Goal: Task Accomplishment & Management: Manage account settings

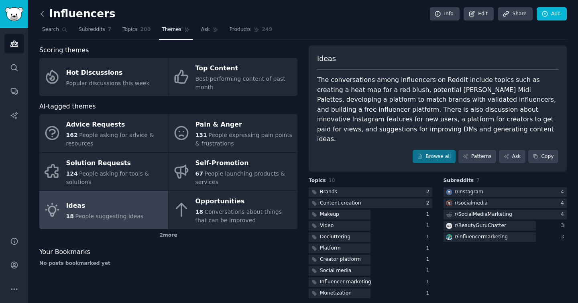
click at [42, 15] on icon at bounding box center [42, 13] width 2 height 5
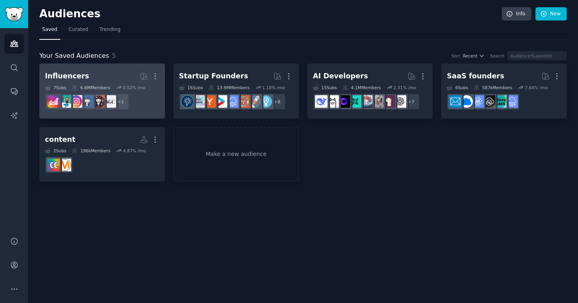
click at [109, 75] on h2 "Influencers More" at bounding box center [102, 76] width 114 height 14
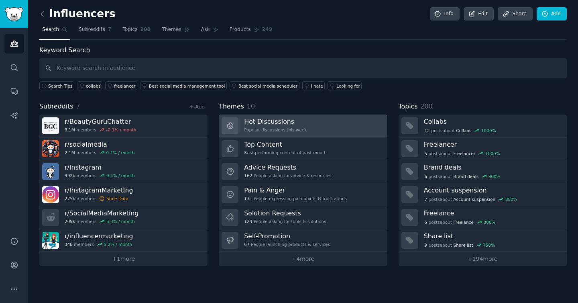
click at [336, 130] on link "Hot Discussions Popular discussions this week" at bounding box center [303, 125] width 168 height 23
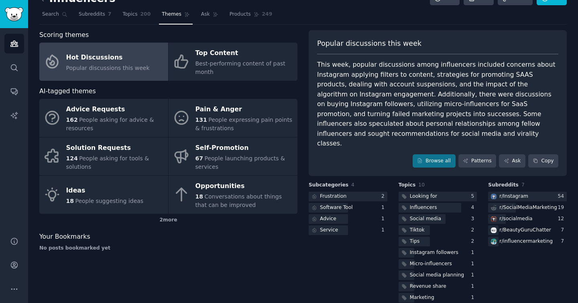
scroll to position [16, 0]
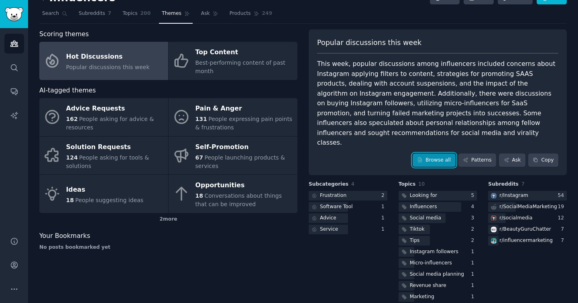
click at [415, 153] on link "Browse all" at bounding box center [434, 160] width 43 height 14
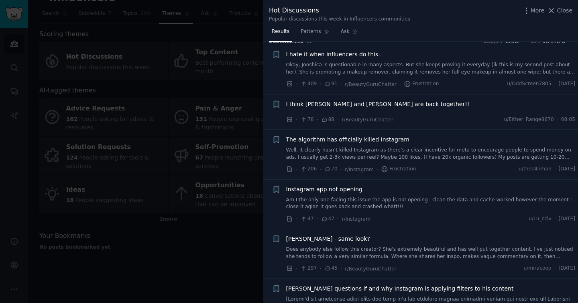
scroll to position [12, 0]
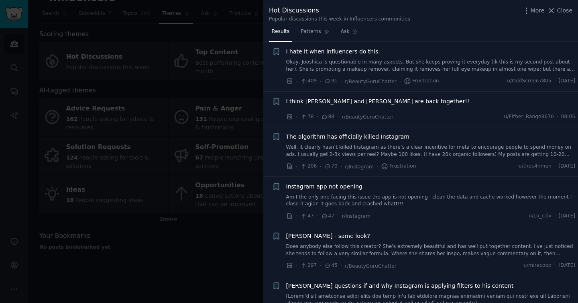
click at [203, 252] on div at bounding box center [289, 151] width 578 height 303
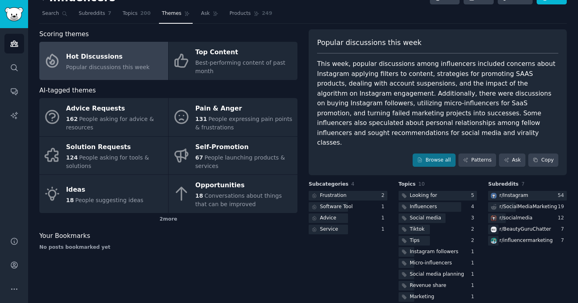
click at [128, 58] on div "Hot Discussions" at bounding box center [107, 56] width 83 height 13
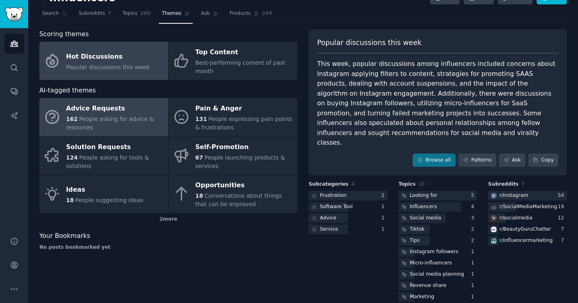
click at [130, 106] on div "Advice Requests" at bounding box center [115, 108] width 98 height 13
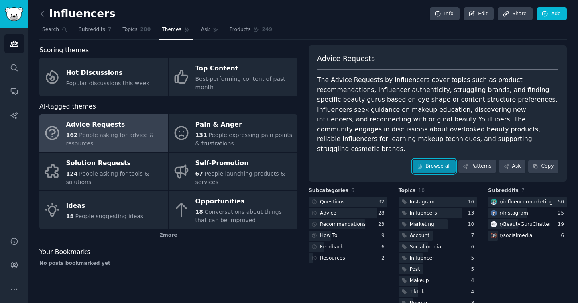
click at [430, 159] on link "Browse all" at bounding box center [434, 166] width 43 height 14
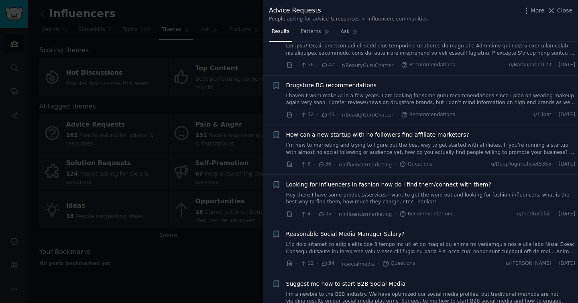
scroll to position [294, 0]
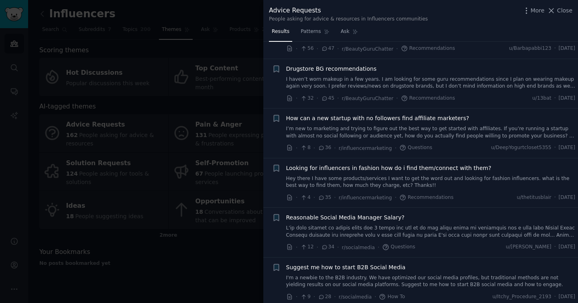
click at [106, 54] on div at bounding box center [289, 151] width 578 height 303
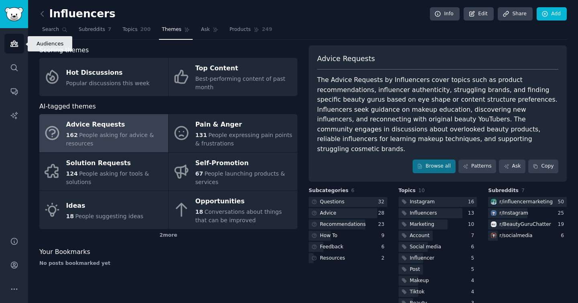
click at [17, 41] on icon "Sidebar" at bounding box center [14, 43] width 8 height 8
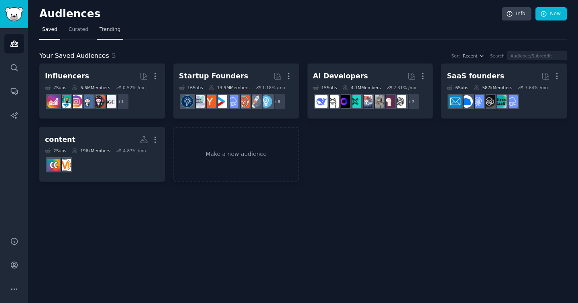
click at [103, 28] on span "Trending" at bounding box center [110, 29] width 21 height 7
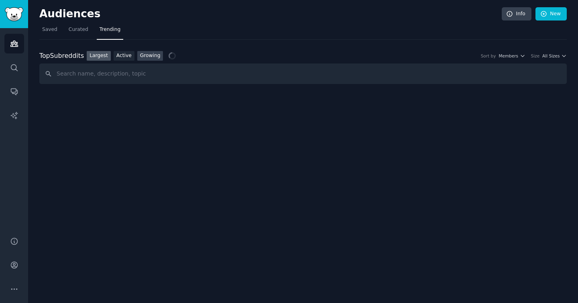
click at [150, 58] on link "Growing" at bounding box center [150, 56] width 26 height 10
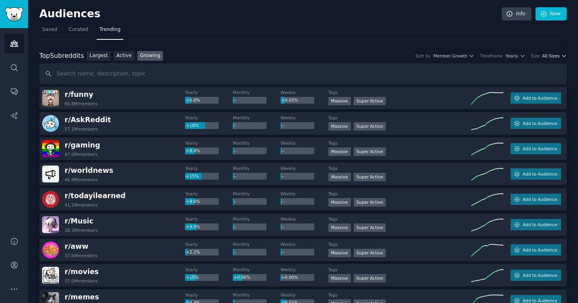
click at [557, 53] on span "All Sizes" at bounding box center [550, 56] width 17 height 6
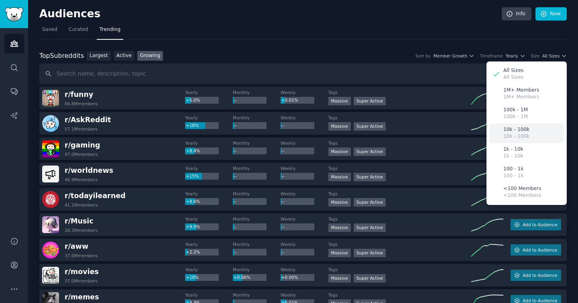
click at [542, 130] on div "10k - 100k 10k - 100k" at bounding box center [526, 133] width 75 height 20
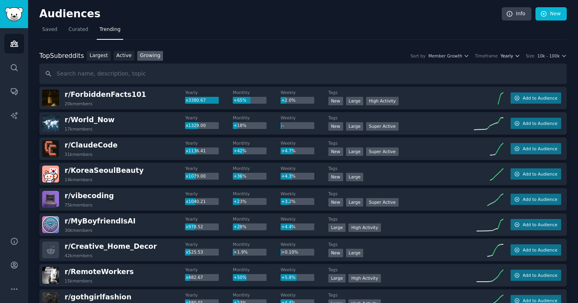
click at [507, 57] on span "Yearly" at bounding box center [507, 56] width 12 height 6
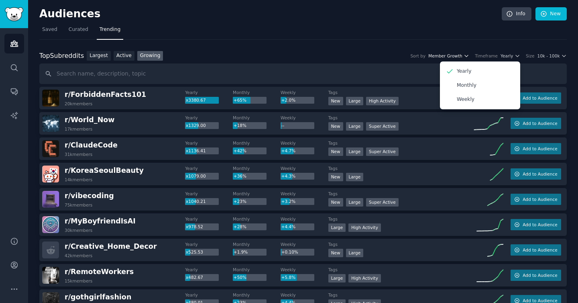
click at [458, 56] on span "Member Growth" at bounding box center [445, 56] width 34 height 6
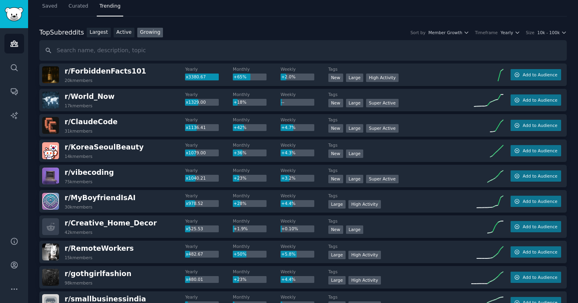
scroll to position [13, 0]
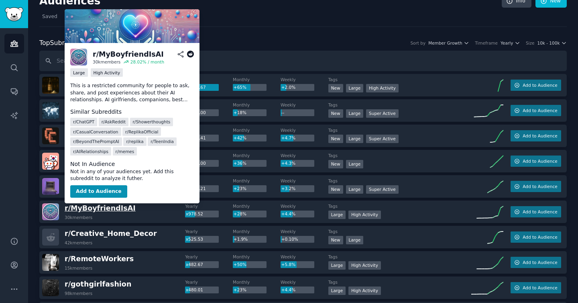
click at [97, 211] on span "r/ [PERSON_NAME]" at bounding box center [100, 208] width 71 height 8
click at [191, 54] on icon at bounding box center [190, 54] width 7 height 7
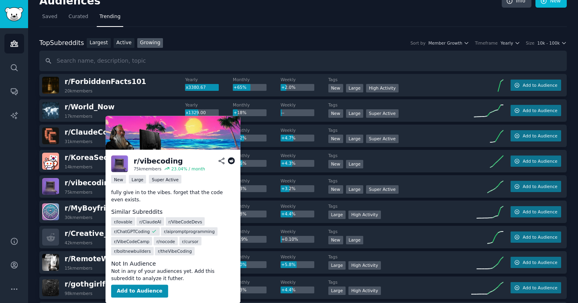
click at [232, 163] on icon at bounding box center [231, 160] width 7 height 7
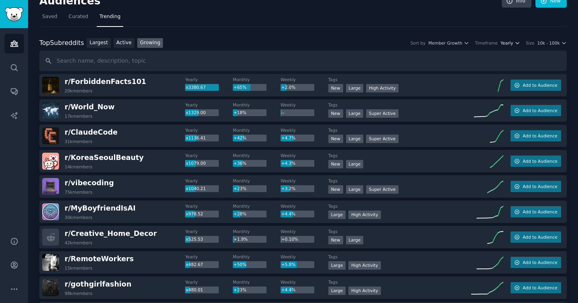
click at [509, 44] on span "Yearly" at bounding box center [507, 43] width 12 height 6
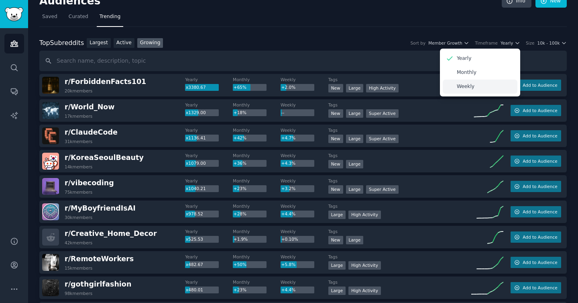
click at [470, 89] on p "Weekly" at bounding box center [466, 86] width 18 height 7
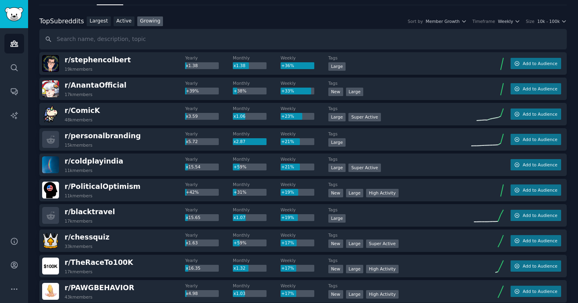
scroll to position [0, 0]
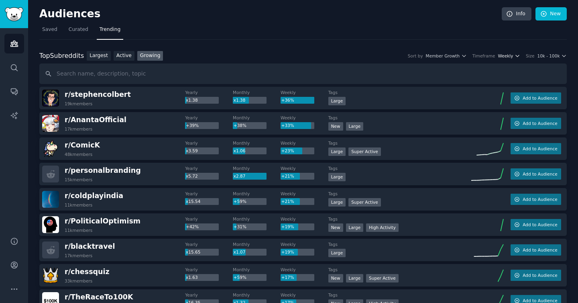
click at [512, 56] on span "Weekly" at bounding box center [505, 56] width 15 height 6
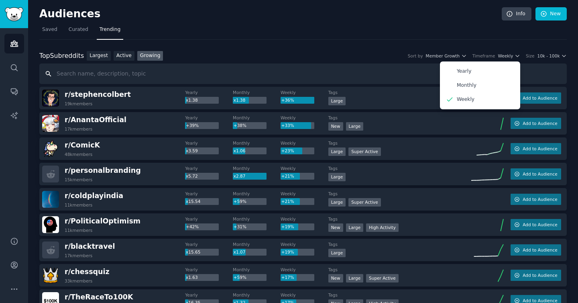
click at [338, 67] on input "text" at bounding box center [302, 73] width 527 height 20
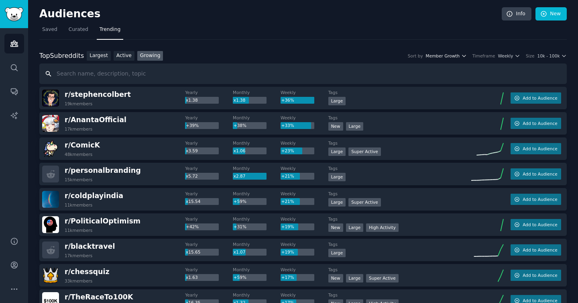
click at [454, 53] on span "Member Growth" at bounding box center [443, 56] width 34 height 6
click at [500, 54] on span "Weekly" at bounding box center [505, 56] width 15 height 6
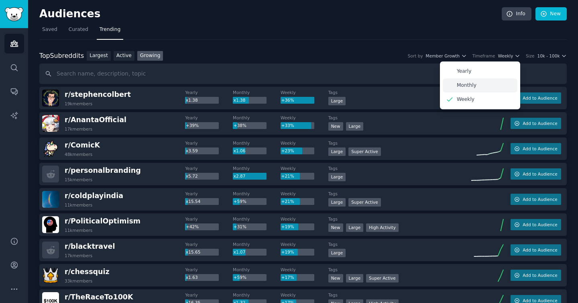
click at [490, 84] on div "Monthly" at bounding box center [480, 85] width 75 height 14
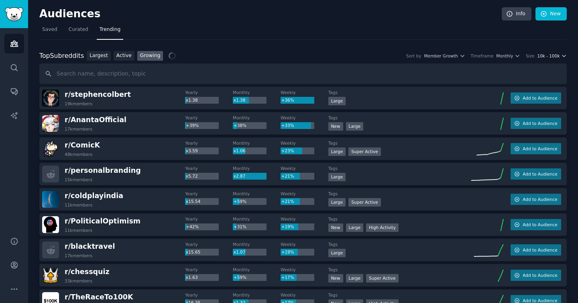
click at [547, 53] on span "10k - 100k" at bounding box center [548, 56] width 22 height 6
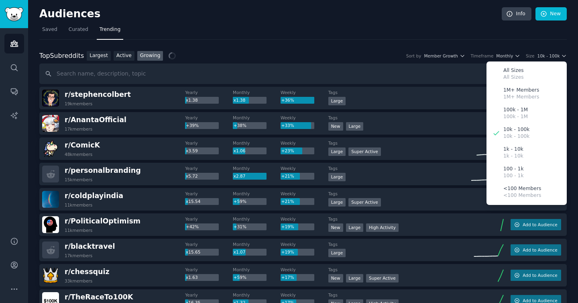
click at [337, 52] on div "Top Subreddits Top Subreddits Largest Active Growing Sort by Member Growth Time…" at bounding box center [302, 56] width 527 height 10
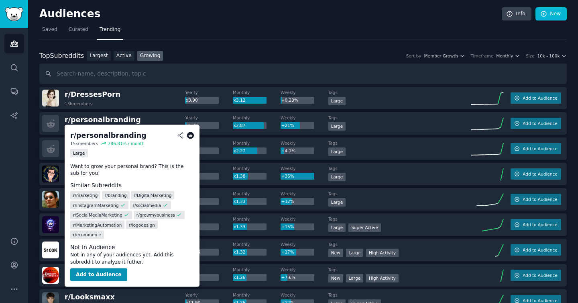
click at [189, 134] on icon at bounding box center [190, 135] width 7 height 7
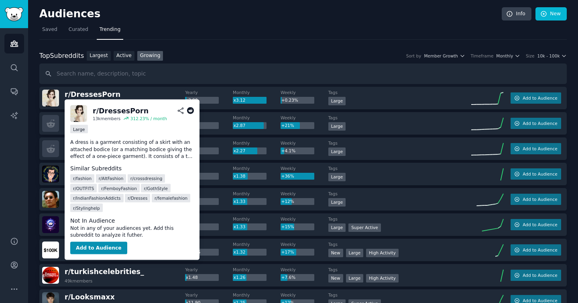
click at [189, 109] on icon at bounding box center [190, 110] width 7 height 7
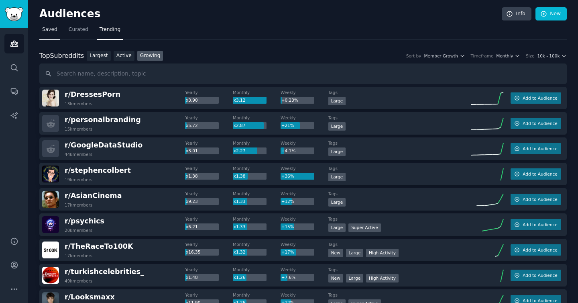
click at [52, 30] on span "Saved" at bounding box center [49, 29] width 15 height 7
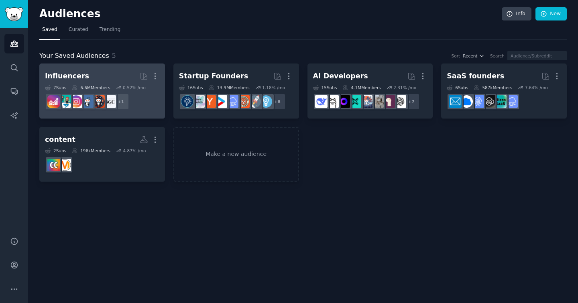
click at [98, 81] on h2 "Influencers More" at bounding box center [102, 76] width 114 height 14
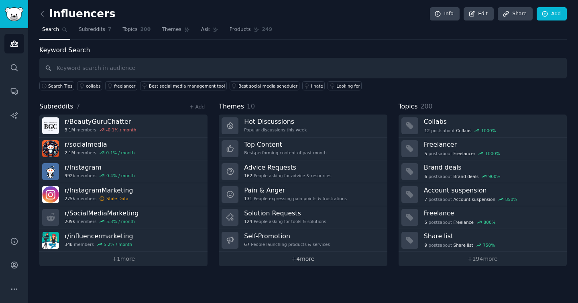
click at [321, 257] on link "+ 4 more" at bounding box center [303, 259] width 168 height 14
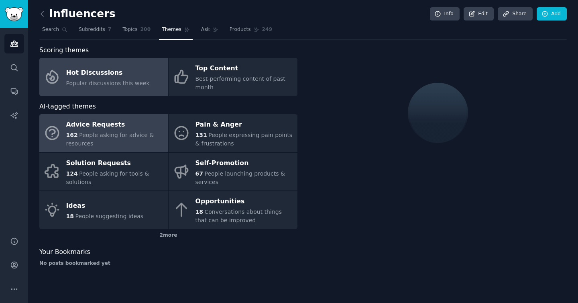
click at [118, 144] on div "162 People asking for advice & resources" at bounding box center [115, 139] width 98 height 17
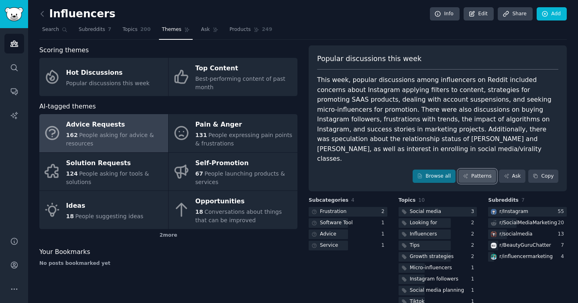
click at [464, 174] on icon at bounding box center [465, 176] width 4 height 4
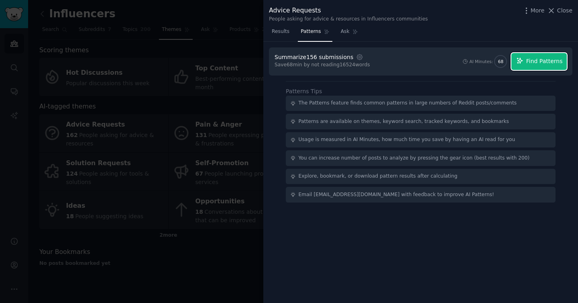
click at [539, 57] on button "Find Patterns" at bounding box center [538, 61] width 55 height 17
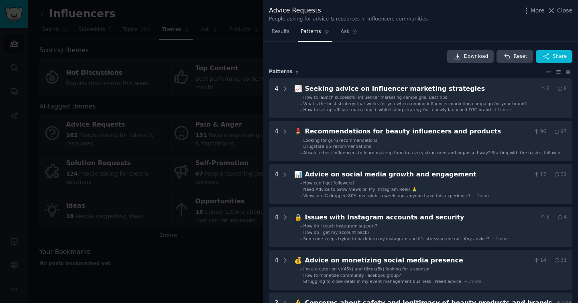
click at [169, 254] on div at bounding box center [289, 151] width 578 height 303
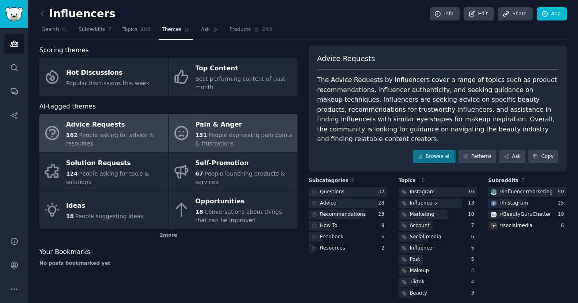
click at [225, 125] on div "Pain & Anger" at bounding box center [244, 124] width 98 height 13
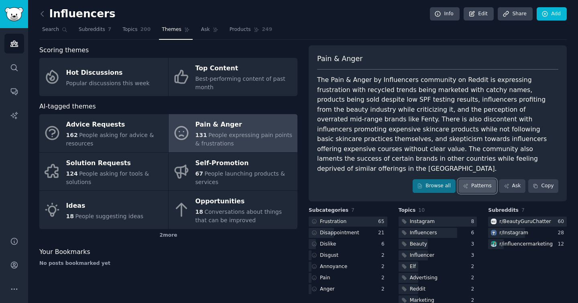
click at [467, 179] on link "Patterns" at bounding box center [477, 186] width 38 height 14
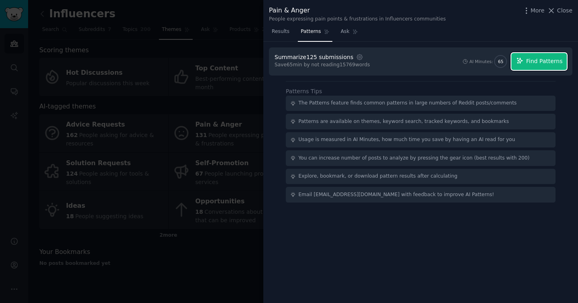
click at [539, 60] on span "Find Patterns" at bounding box center [544, 61] width 37 height 8
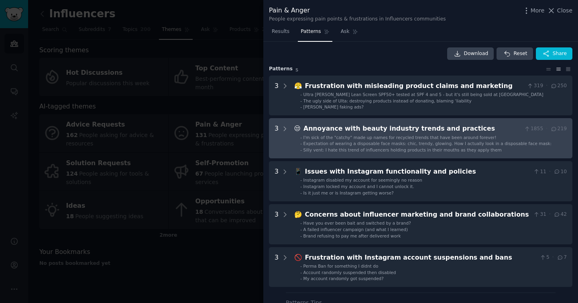
scroll to position [4, 0]
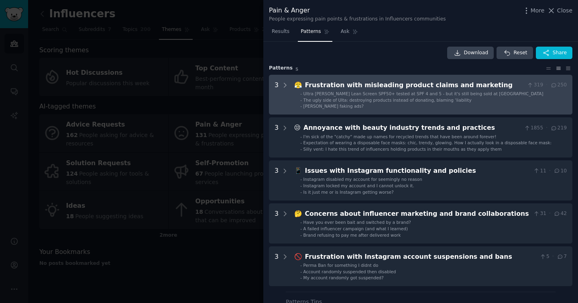
click at [412, 91] on div "Ultra [PERSON_NAME] Lean Screen SPF50+ tested at SPF 4 and 5 - but it's still b…" at bounding box center [423, 94] width 240 height 6
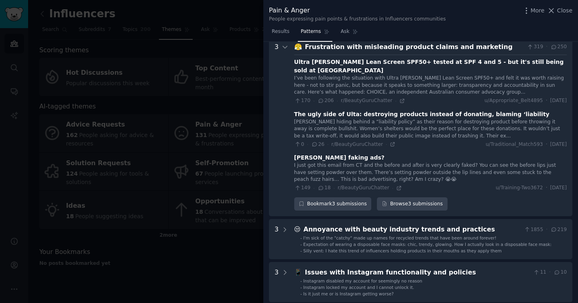
scroll to position [0, 0]
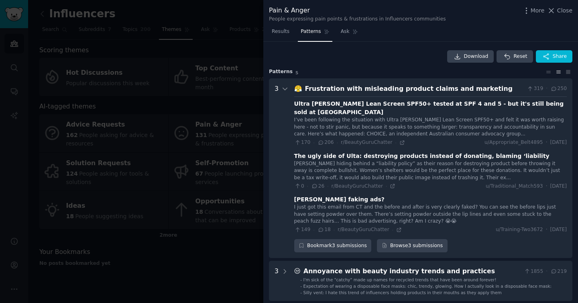
click at [209, 265] on div at bounding box center [289, 151] width 578 height 303
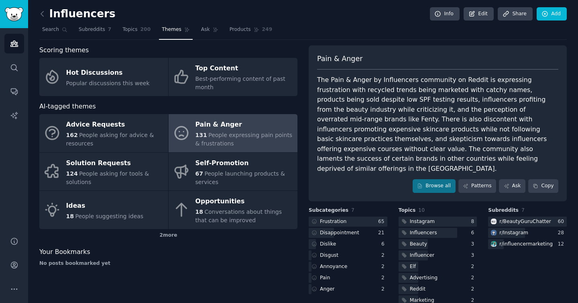
click at [49, 16] on link at bounding box center [44, 14] width 10 height 13
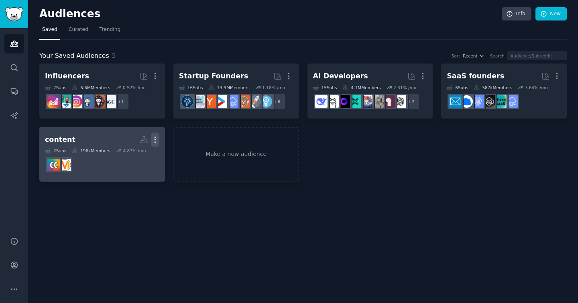
click at [154, 141] on icon "button" at bounding box center [155, 139] width 8 height 8
click at [87, 137] on h2 "content Custom Audience More View Delete" at bounding box center [102, 139] width 114 height 14
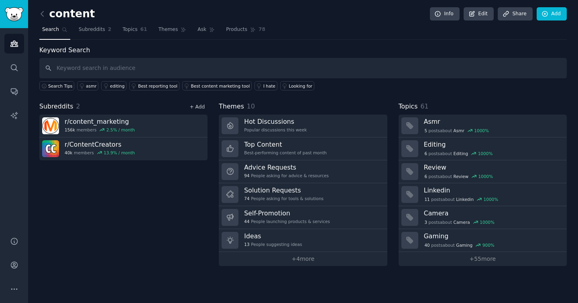
click at [203, 107] on link "+ Add" at bounding box center [196, 107] width 15 height 6
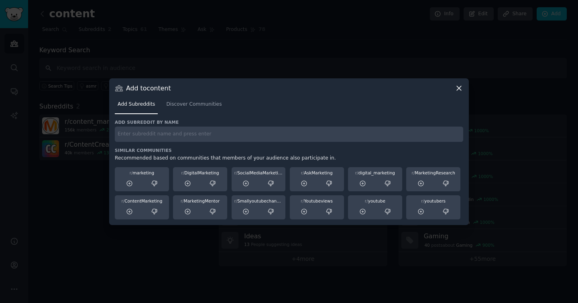
click at [208, 132] on input "text" at bounding box center [289, 134] width 348 height 16
click at [208, 106] on span "Discover Communities" at bounding box center [193, 104] width 55 height 7
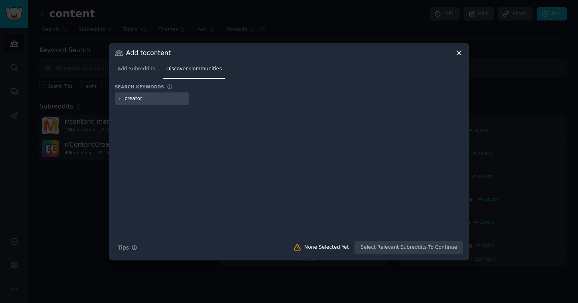
type input "creators"
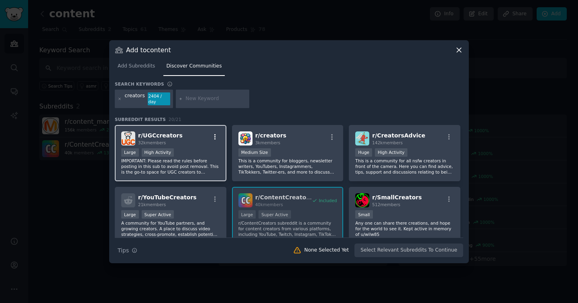
click at [216, 136] on icon "button" at bounding box center [215, 136] width 7 height 7
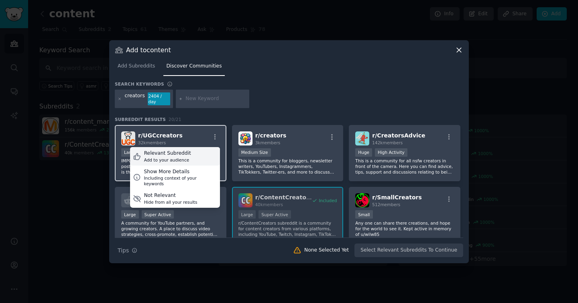
click at [196, 155] on div "Relevant Subreddit Add to your audience" at bounding box center [175, 156] width 90 height 18
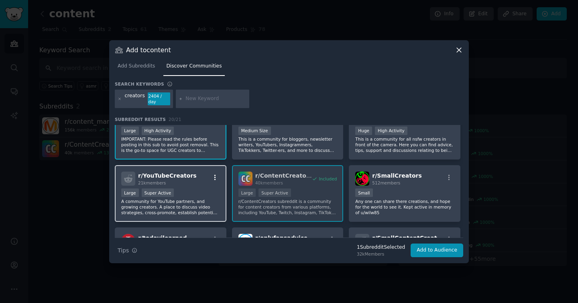
scroll to position [23, 0]
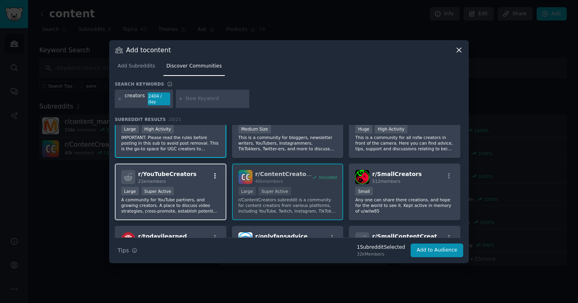
click at [213, 175] on icon "button" at bounding box center [215, 175] width 7 height 7
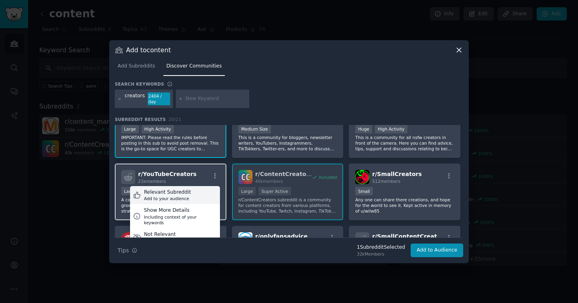
click at [200, 198] on div "Relevant Subreddit Add to your audience" at bounding box center [175, 195] width 90 height 18
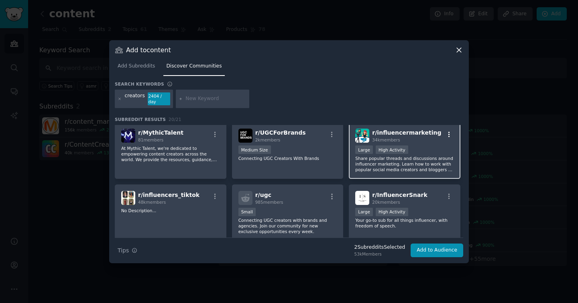
scroll to position [192, 0]
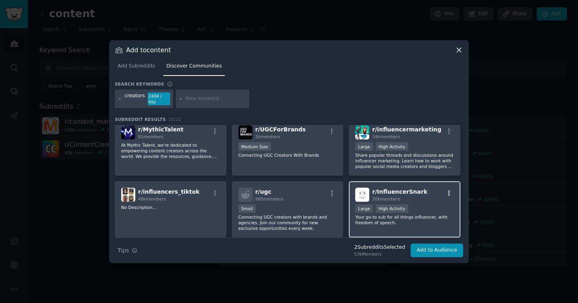
click at [446, 192] on icon "button" at bounding box center [449, 192] width 7 height 7
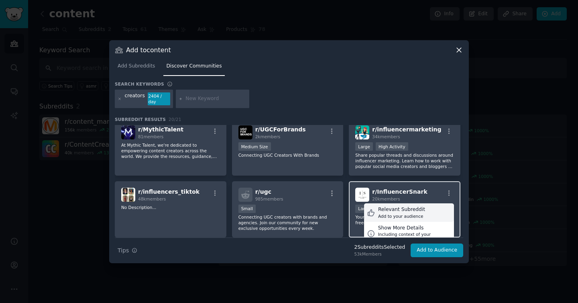
click at [432, 203] on div "Relevant Subreddit Add to your audience" at bounding box center [409, 212] width 90 height 18
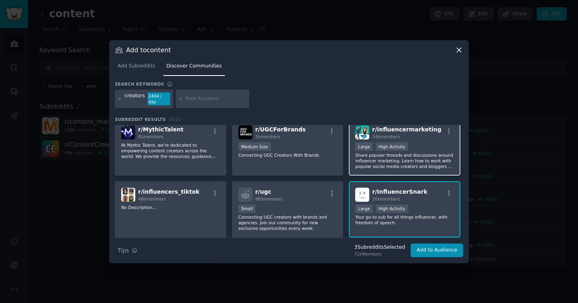
scroll to position [178, 0]
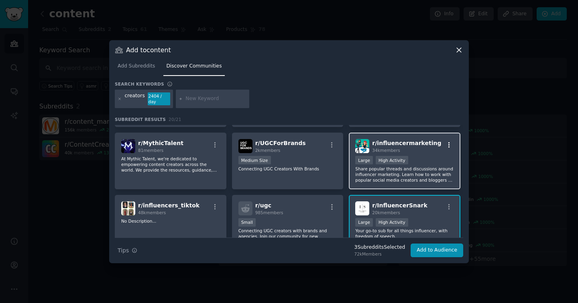
click at [448, 142] on icon "button" at bounding box center [449, 145] width 2 height 6
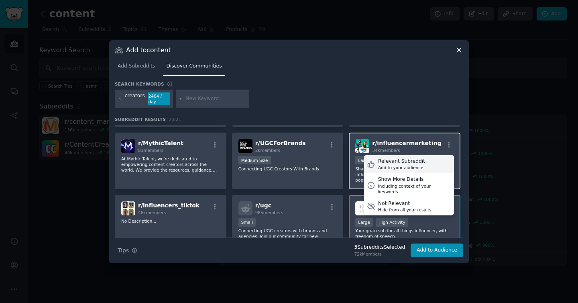
click at [435, 159] on div "Relevant Subreddit Add to your audience" at bounding box center [409, 164] width 90 height 18
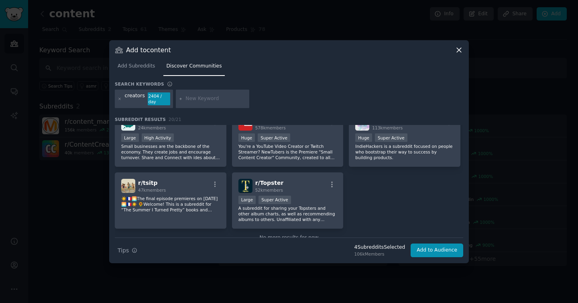
scroll to position [344, 0]
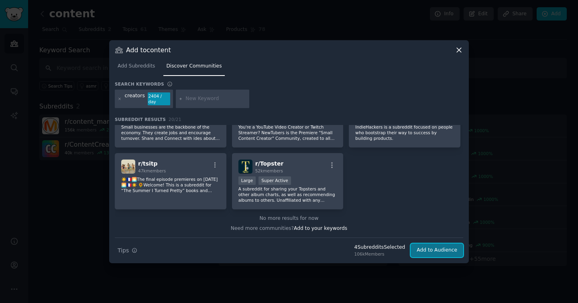
click at [428, 253] on button "Add to Audience" at bounding box center [437, 250] width 53 height 14
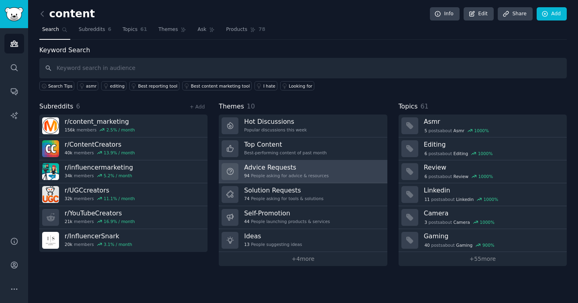
click at [316, 167] on h3 "Advice Requests" at bounding box center [286, 167] width 85 height 8
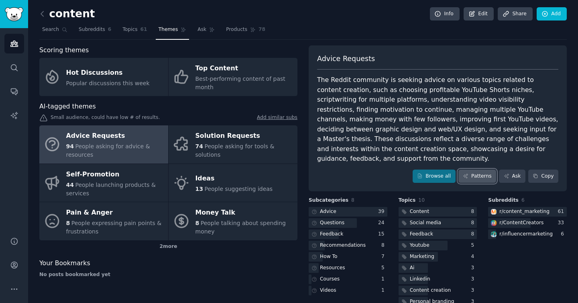
click at [473, 169] on link "Patterns" at bounding box center [477, 176] width 38 height 14
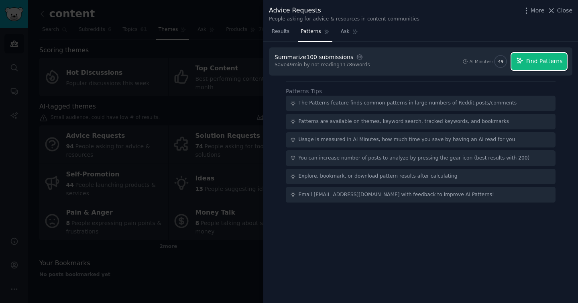
click at [528, 63] on span "Find Patterns" at bounding box center [544, 61] width 37 height 8
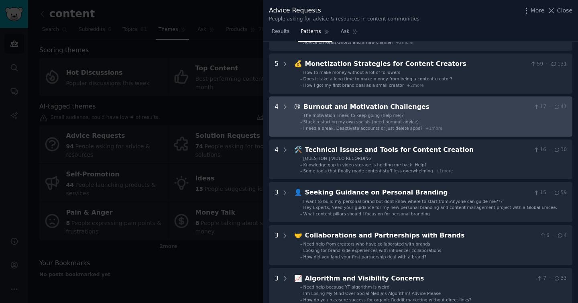
scroll to position [112, 0]
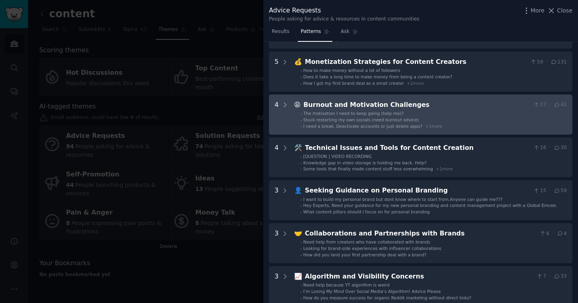
click at [433, 106] on div "Burnout and Motivation Challenges" at bounding box center [416, 105] width 227 height 10
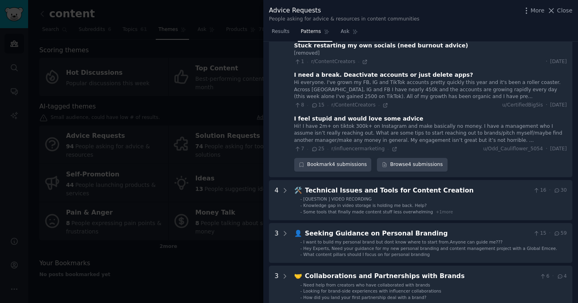
scroll to position [231, 0]
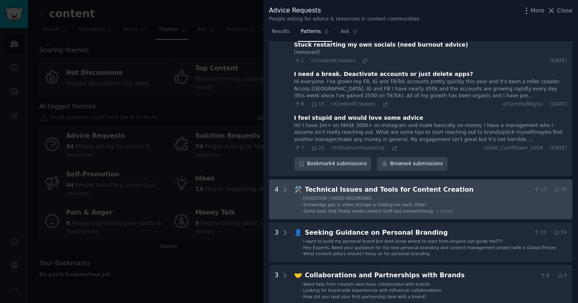
click at [450, 191] on div "Technical Issues and Tools for Content Creation" at bounding box center [417, 190] width 225 height 10
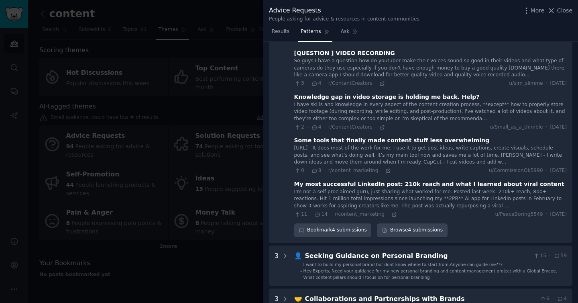
scroll to position [379, 0]
